Goal: Task Accomplishment & Management: Use online tool/utility

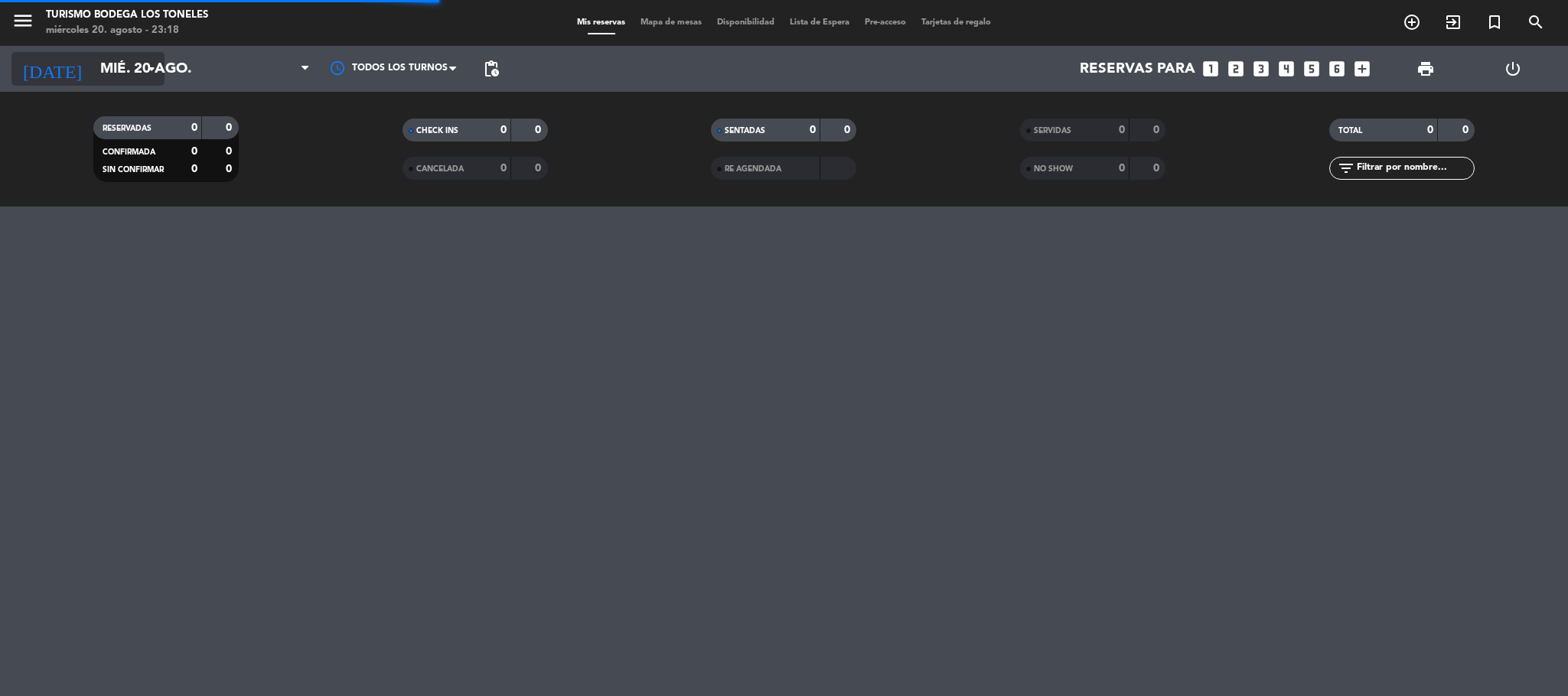
click at [141, 71] on input "mié. 20 ago." at bounding box center [184, 69] width 184 height 32
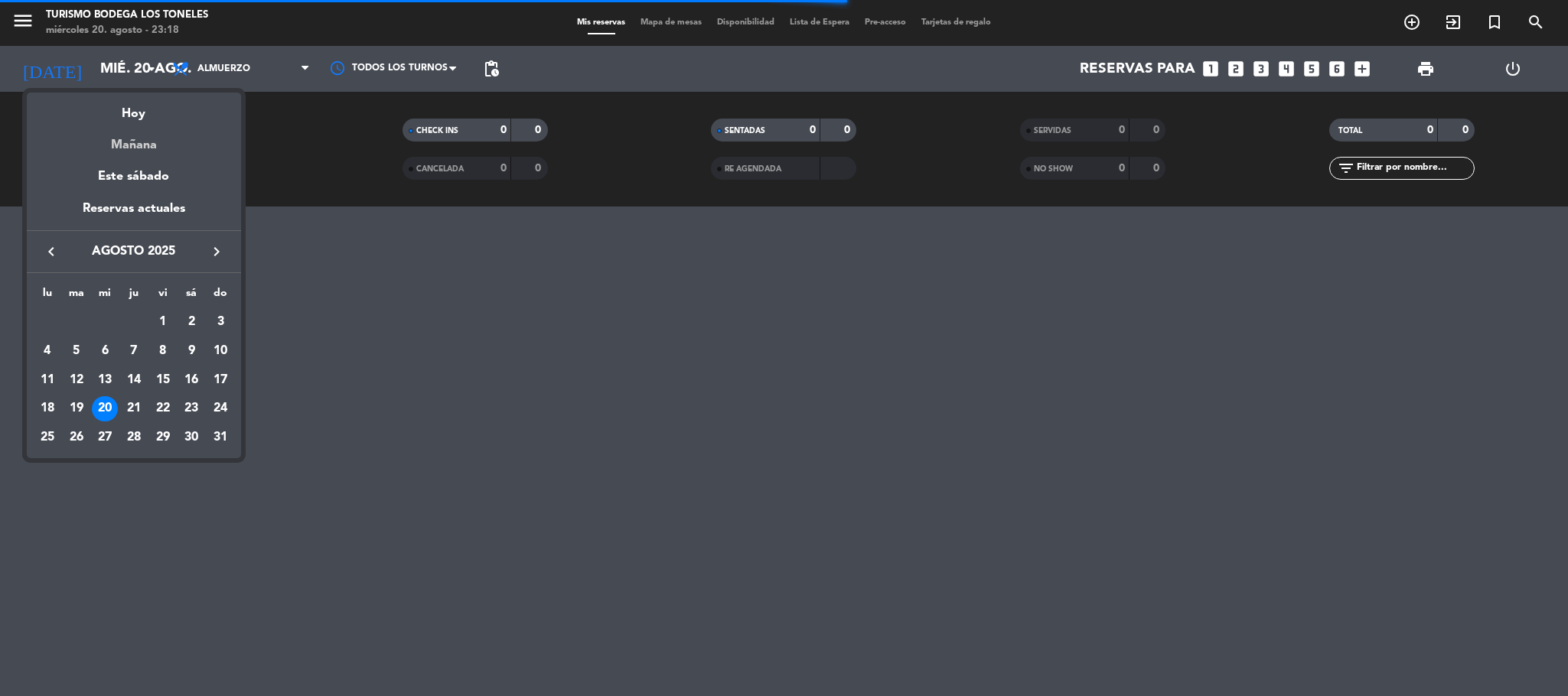
click at [134, 138] on div "Mañana" at bounding box center [133, 139] width 214 height 32
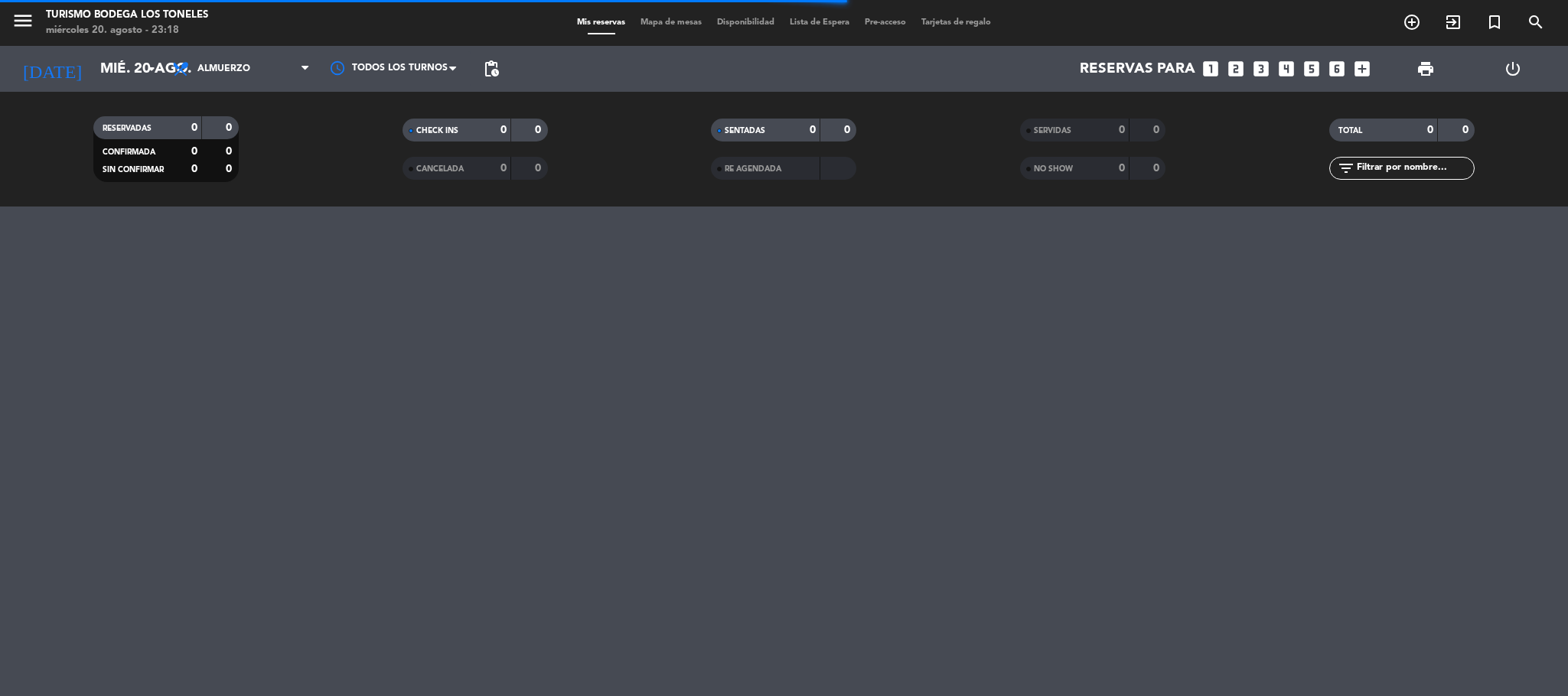
type input "jue. 21 ago."
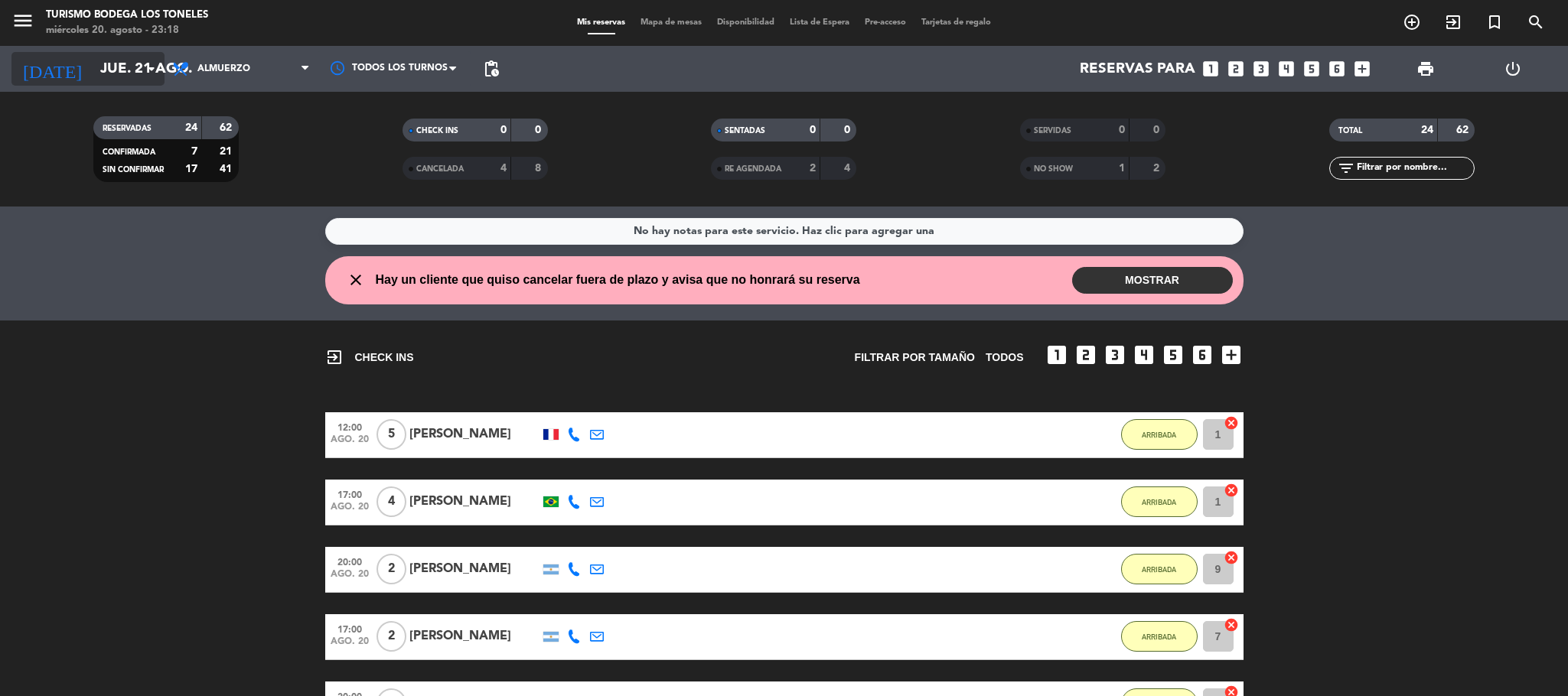
click at [100, 64] on input "jue. 21 ago." at bounding box center [184, 69] width 184 height 32
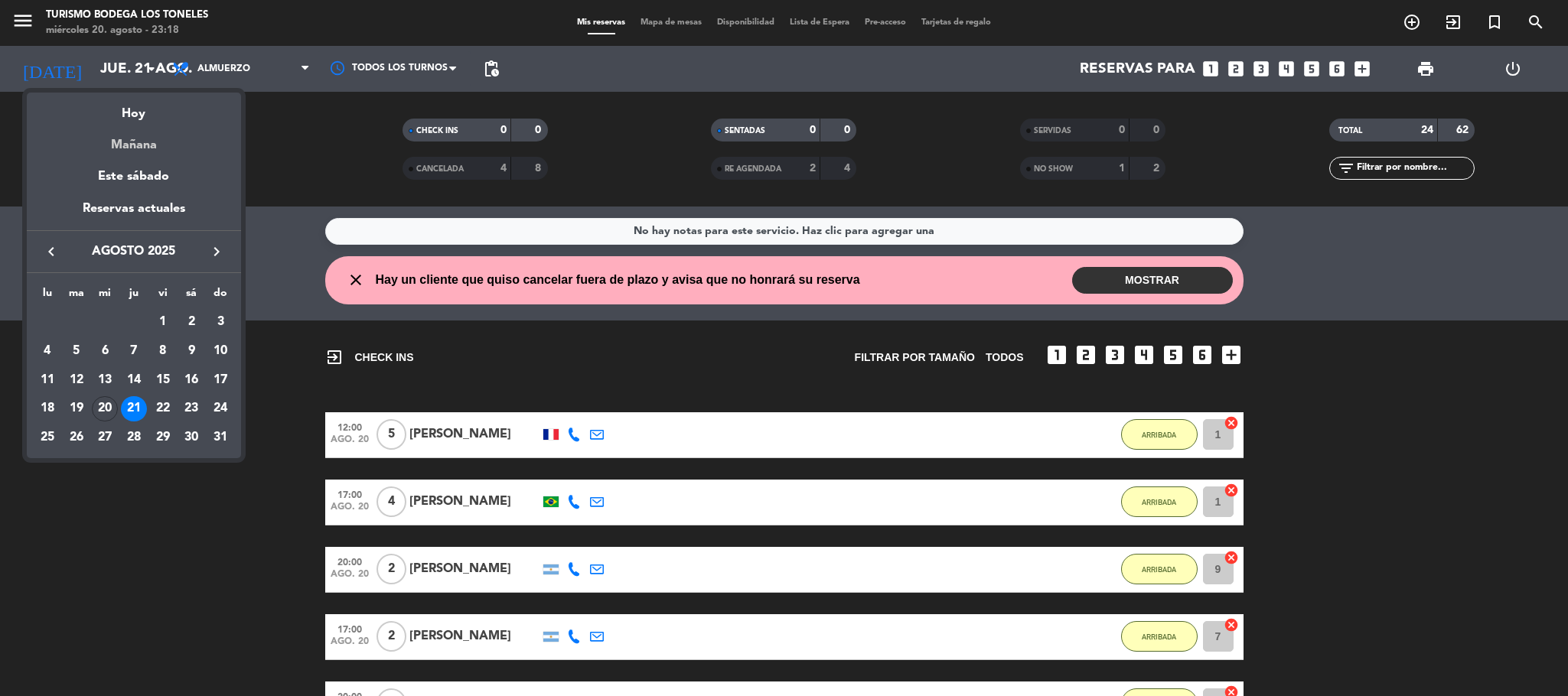
click at [127, 146] on div "Mañana" at bounding box center [133, 139] width 214 height 32
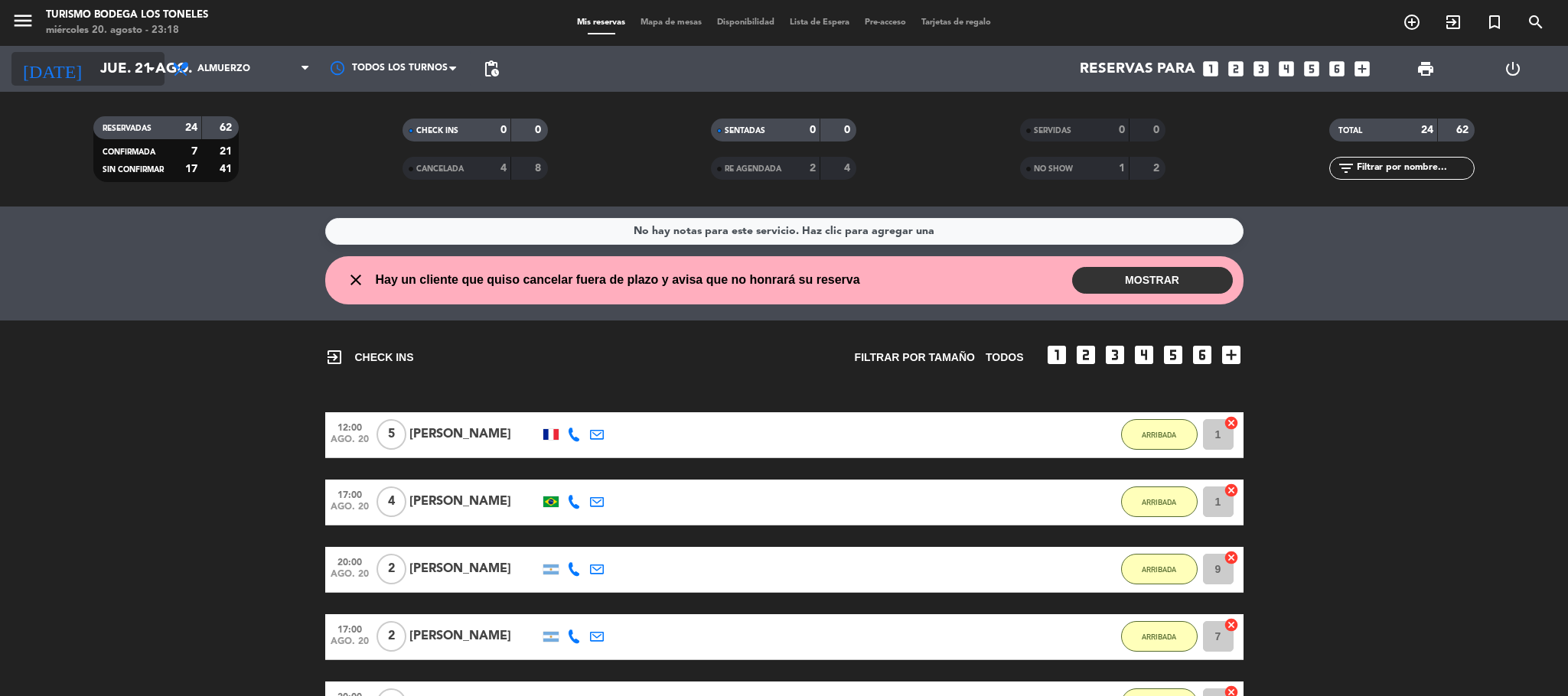
click at [93, 70] on input "jue. 21 ago." at bounding box center [184, 69] width 184 height 32
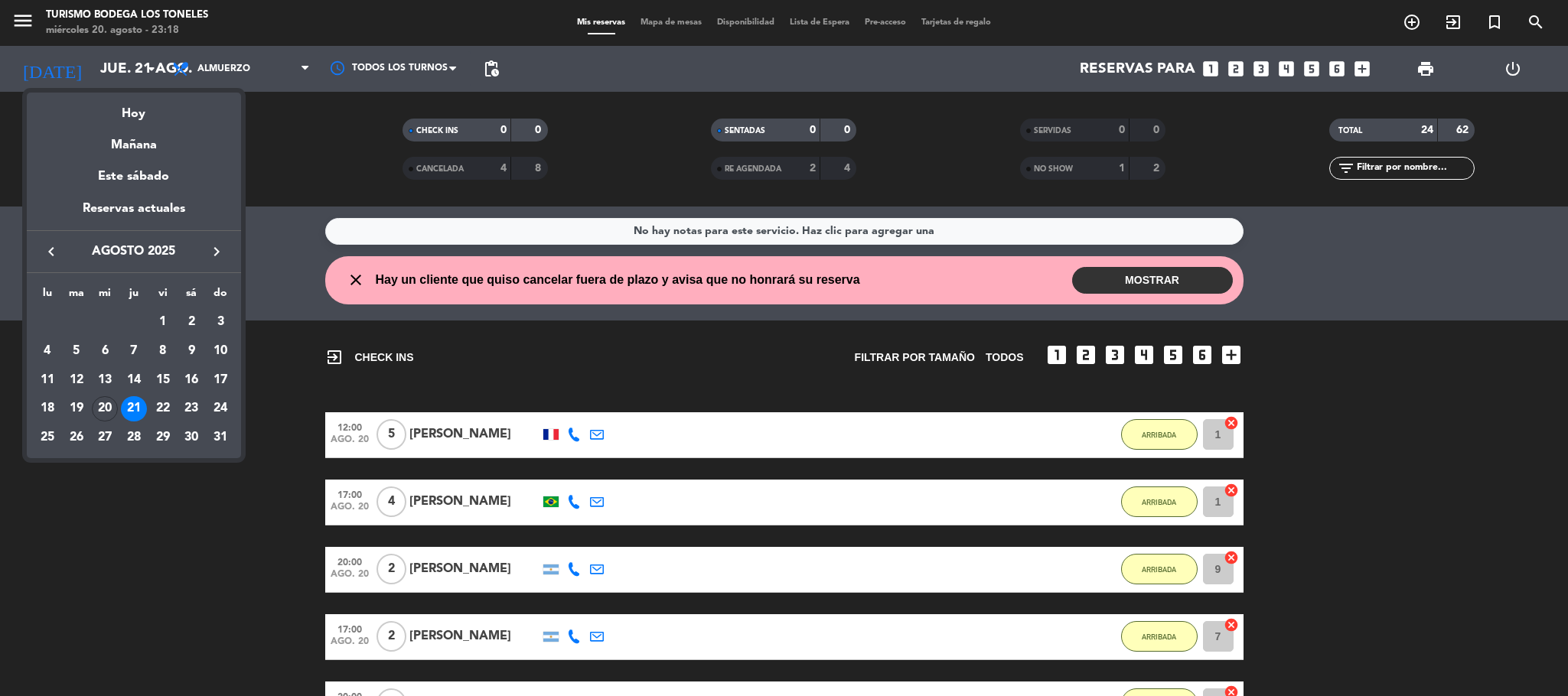
click at [136, 407] on div "21" at bounding box center [133, 408] width 26 height 26
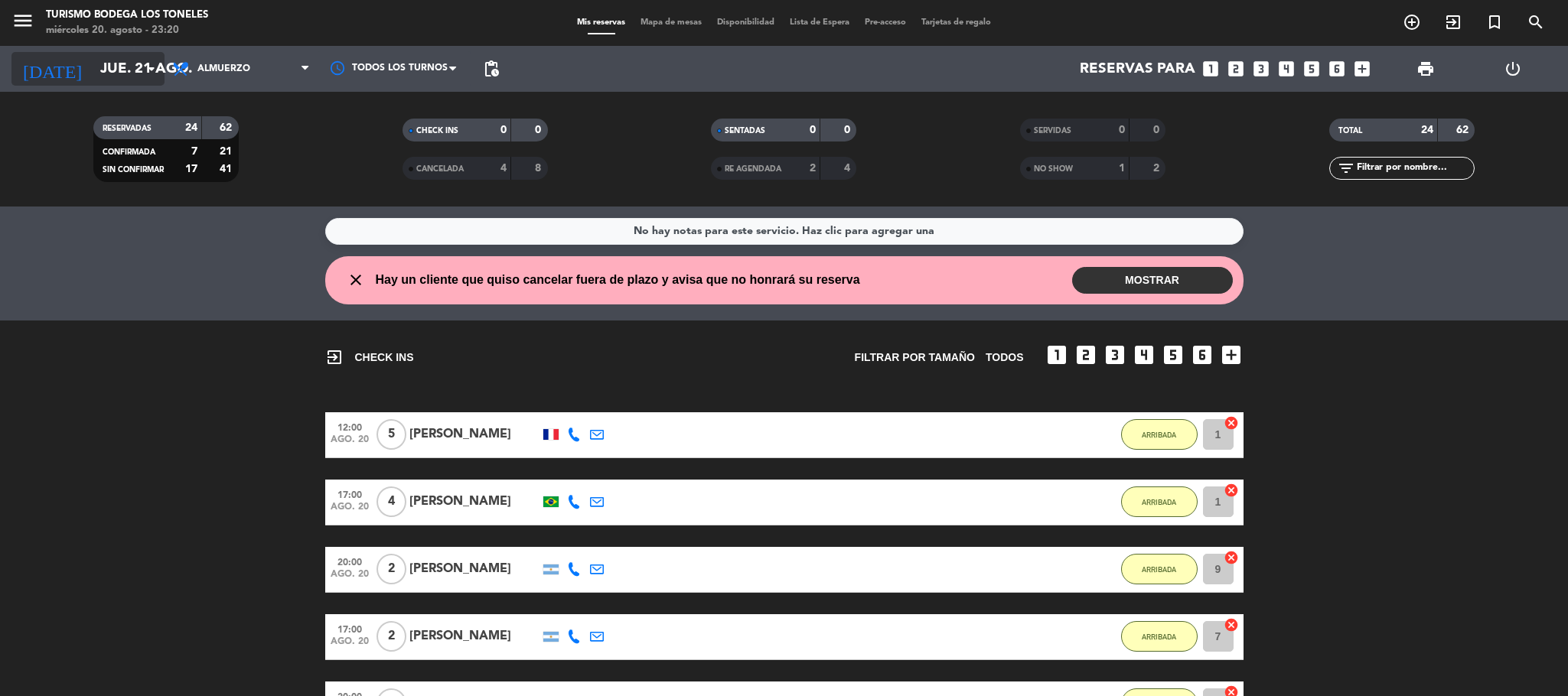
drag, startPoint x: 131, startPoint y: 50, endPoint x: 119, endPoint y: 60, distance: 15.6
type textarea "G"
click at [124, 51] on div "[DATE] [DATE] arrow_drop_down" at bounding box center [87, 69] width 153 height 46
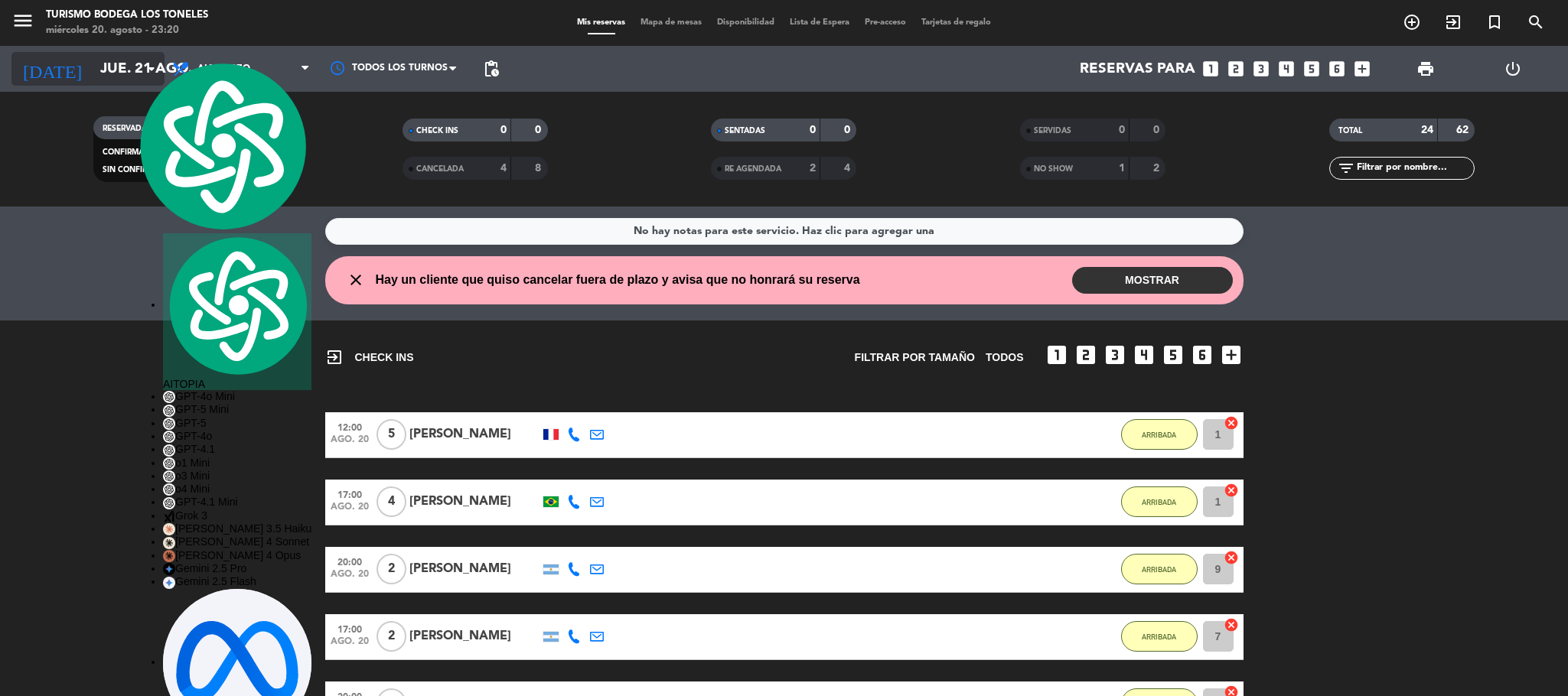
click at [119, 60] on input "jue. 21 ago." at bounding box center [184, 69] width 184 height 32
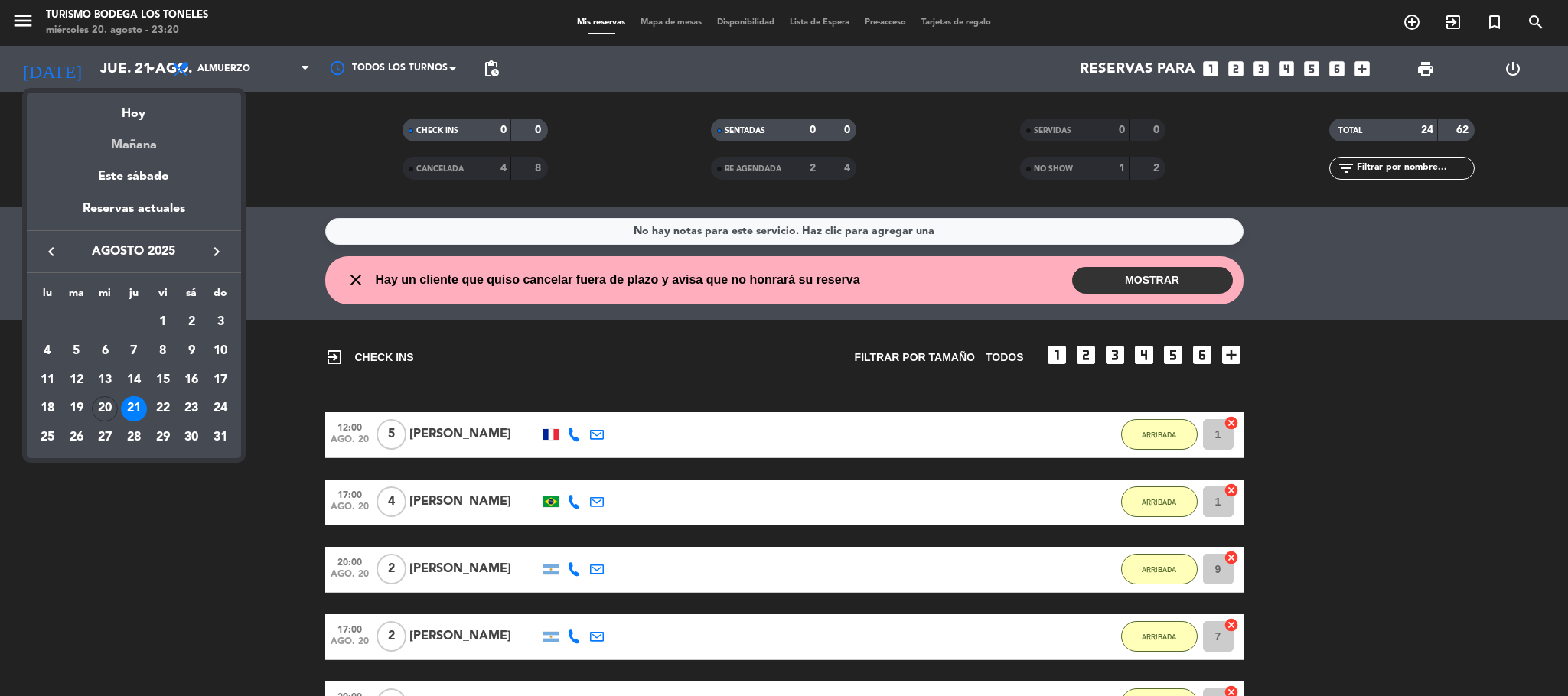
click at [131, 143] on div "Mañana" at bounding box center [133, 139] width 214 height 32
